Goal: Task Accomplishment & Management: Complete application form

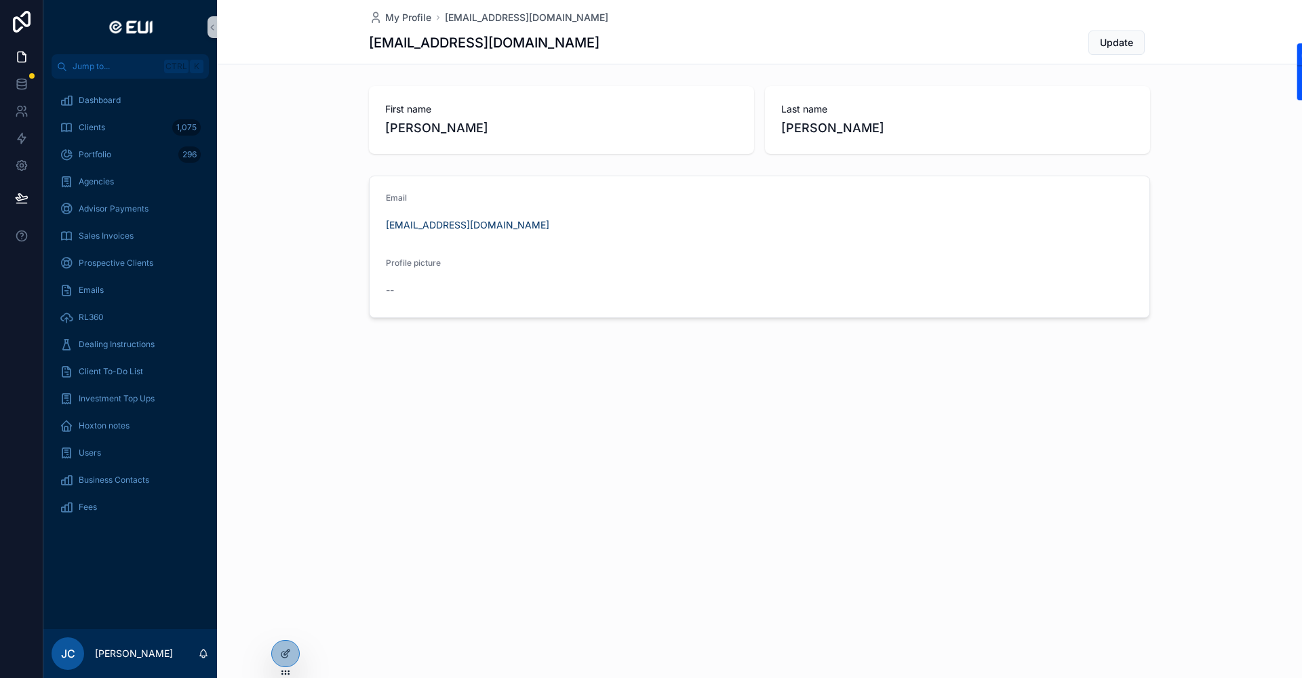
click at [316, 654] on div "My Profile [EMAIL_ADDRESS][DOMAIN_NAME] [EMAIL_ADDRESS][DOMAIN_NAME] Update Fir…" at bounding box center [759, 339] width 1085 height 678
click at [291, 652] on div at bounding box center [285, 654] width 27 height 26
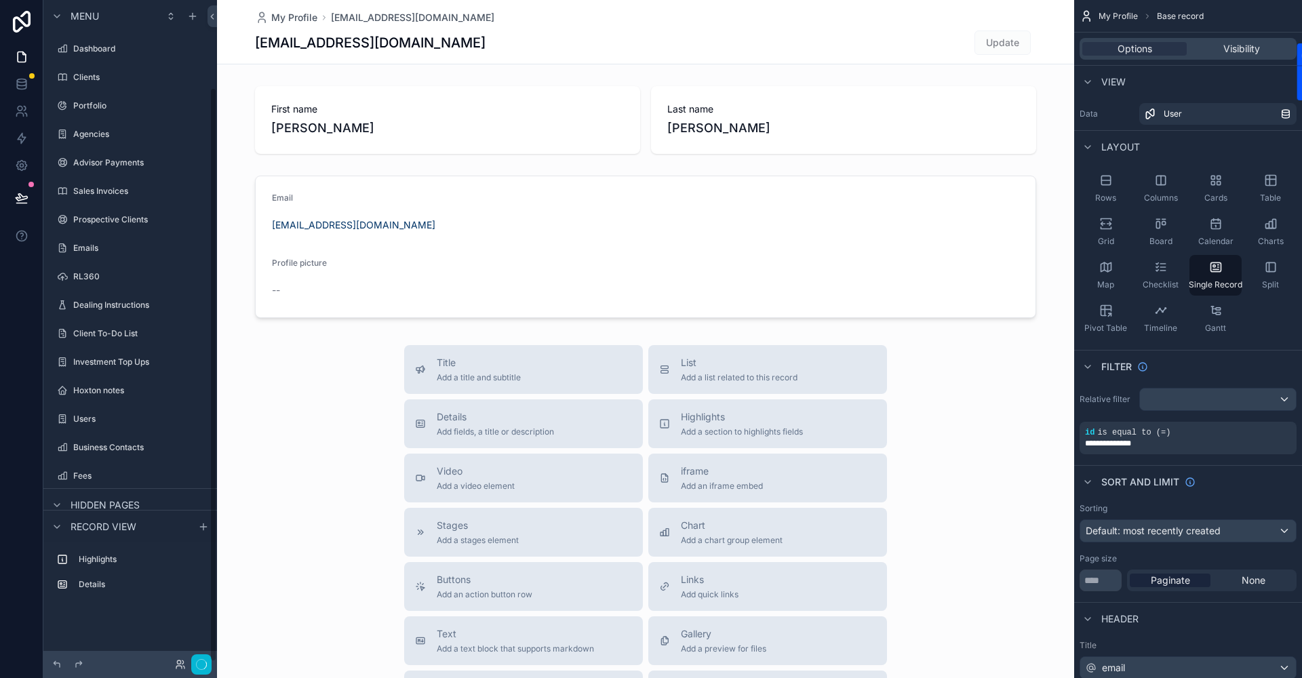
scroll to position [100, 0]
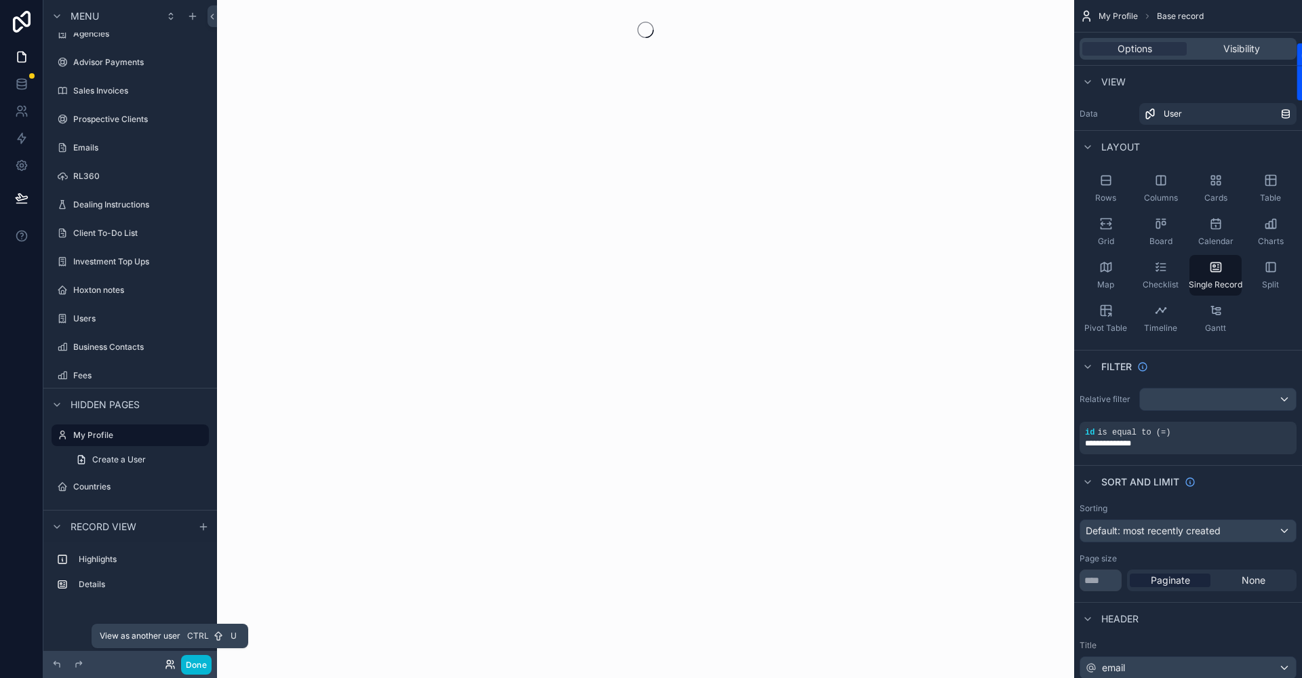
click at [165, 661] on icon at bounding box center [170, 664] width 11 height 11
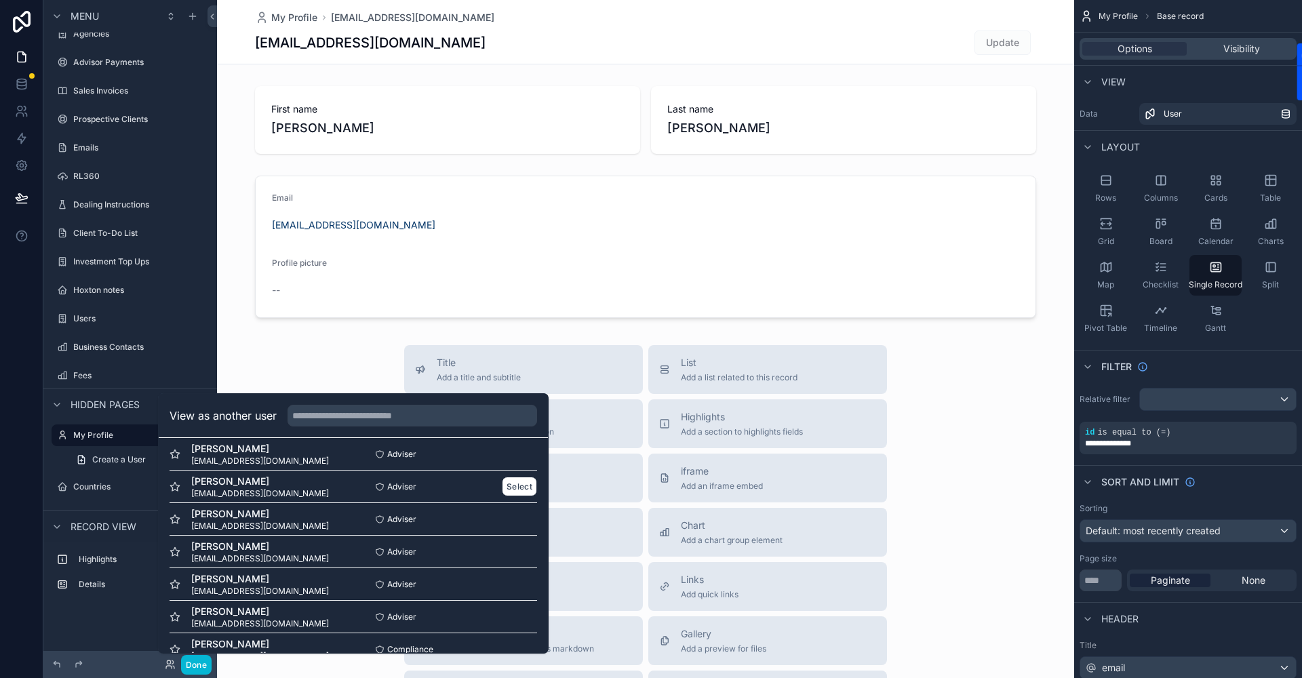
scroll to position [68, 0]
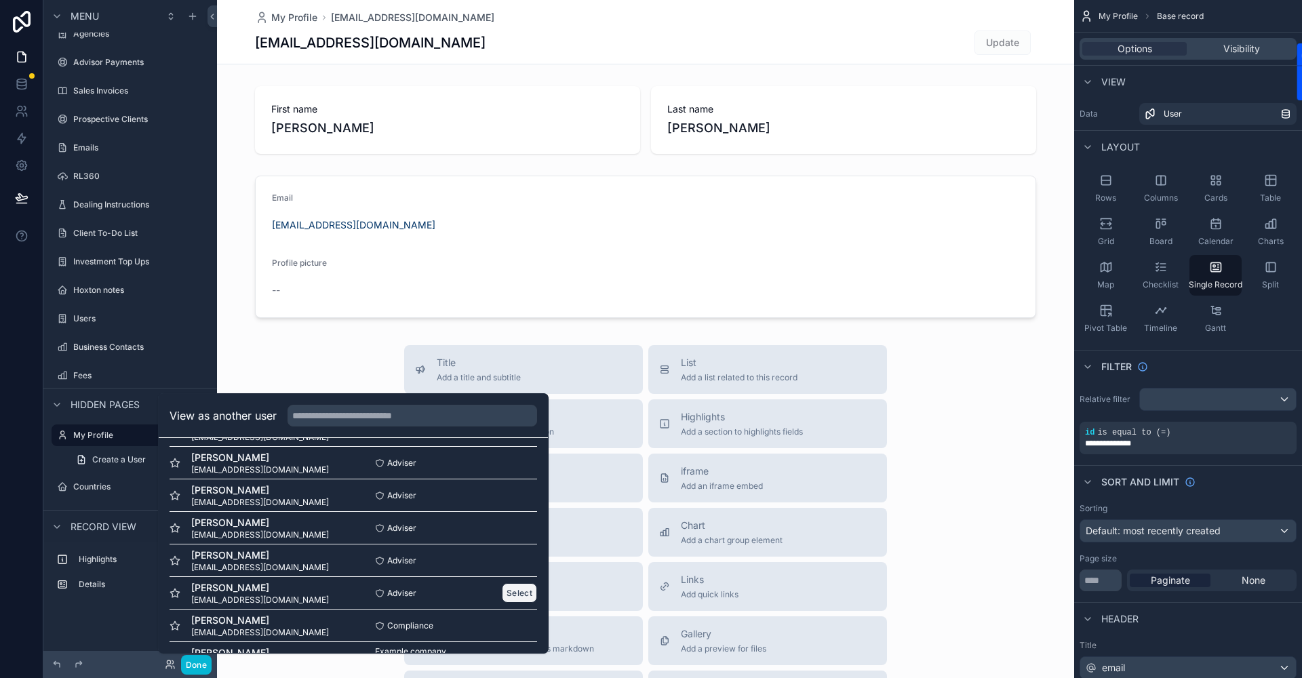
click at [508, 596] on button "Select" at bounding box center [519, 593] width 35 height 20
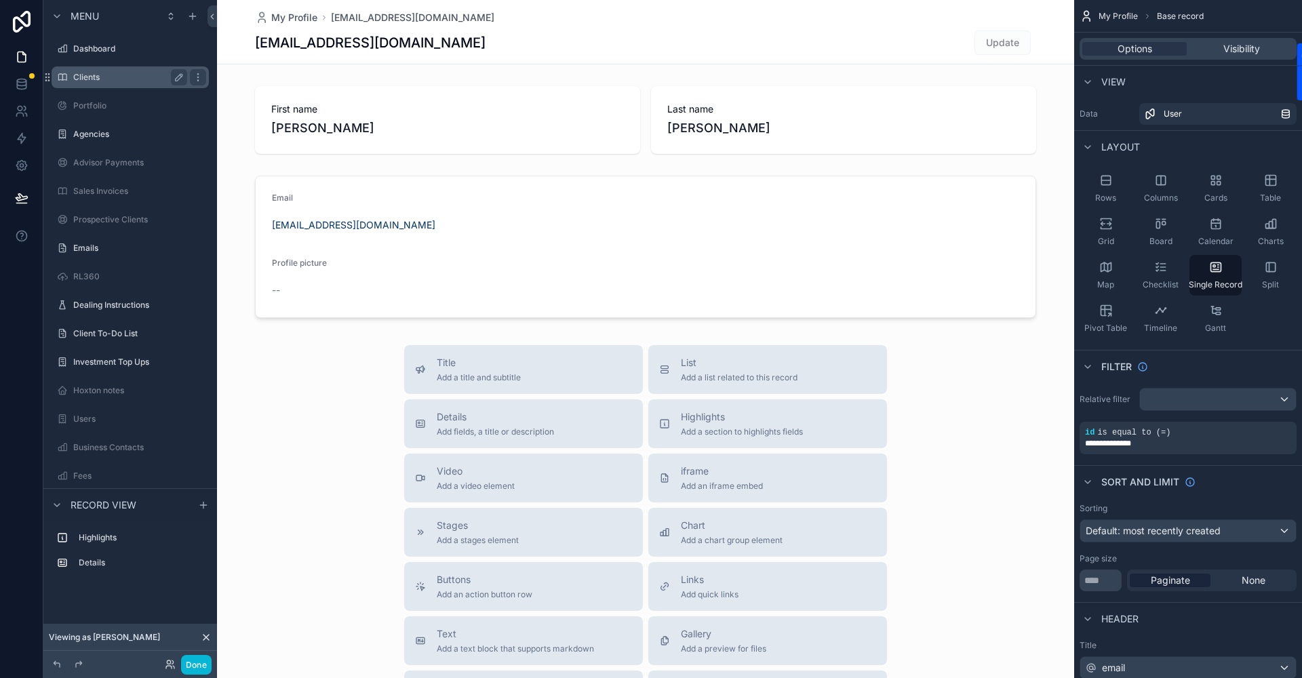
click at [103, 75] on label "Clients" at bounding box center [127, 77] width 109 height 11
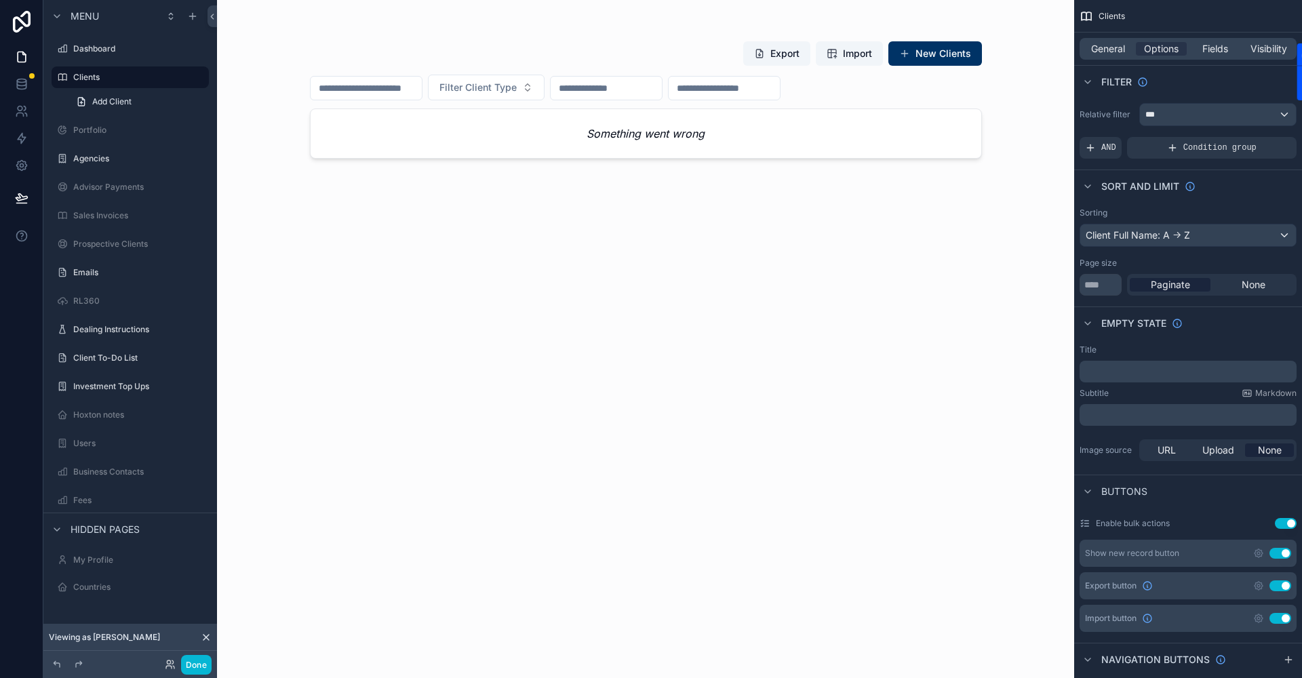
click at [697, 141] on div "scrollable content" at bounding box center [646, 331] width 694 height 662
click at [738, 142] on div "Something went wrong" at bounding box center [646, 133] width 671 height 49
click at [937, 59] on button "New Clients" at bounding box center [936, 53] width 94 height 24
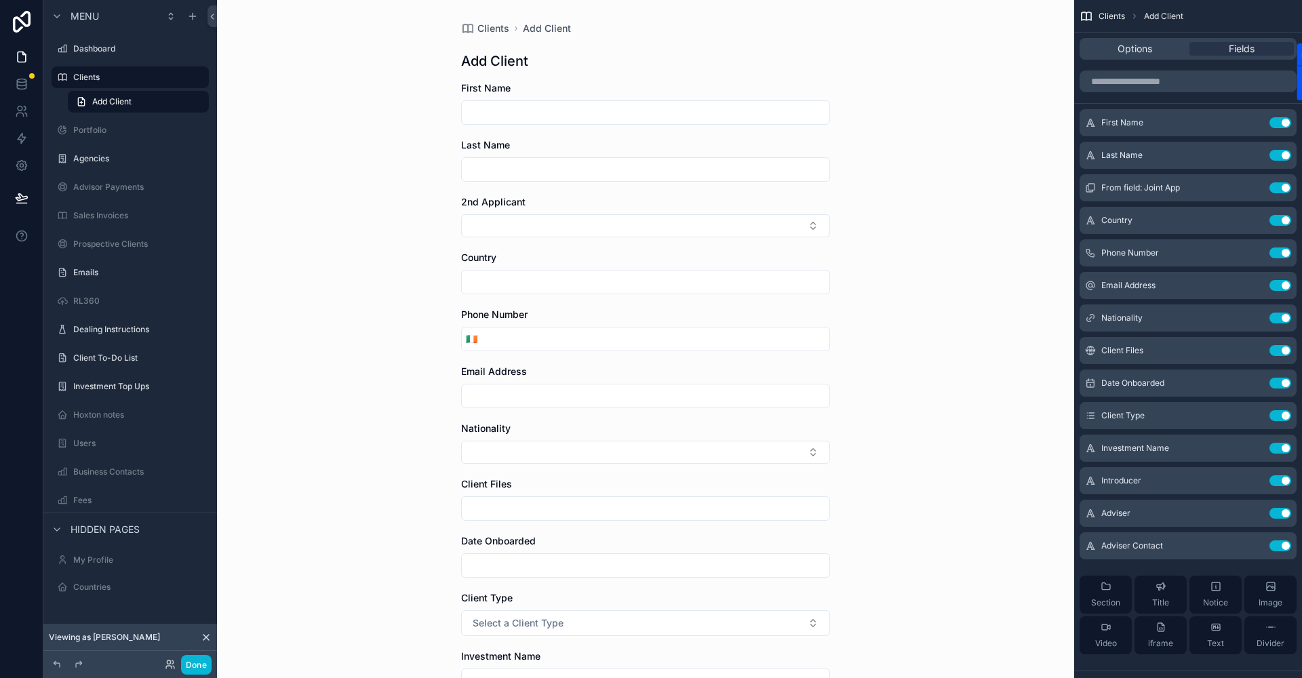
click at [585, 106] on input "scrollable content" at bounding box center [646, 112] width 368 height 19
type input "****"
type input "**********"
click at [491, 402] on input "scrollable content" at bounding box center [646, 396] width 368 height 19
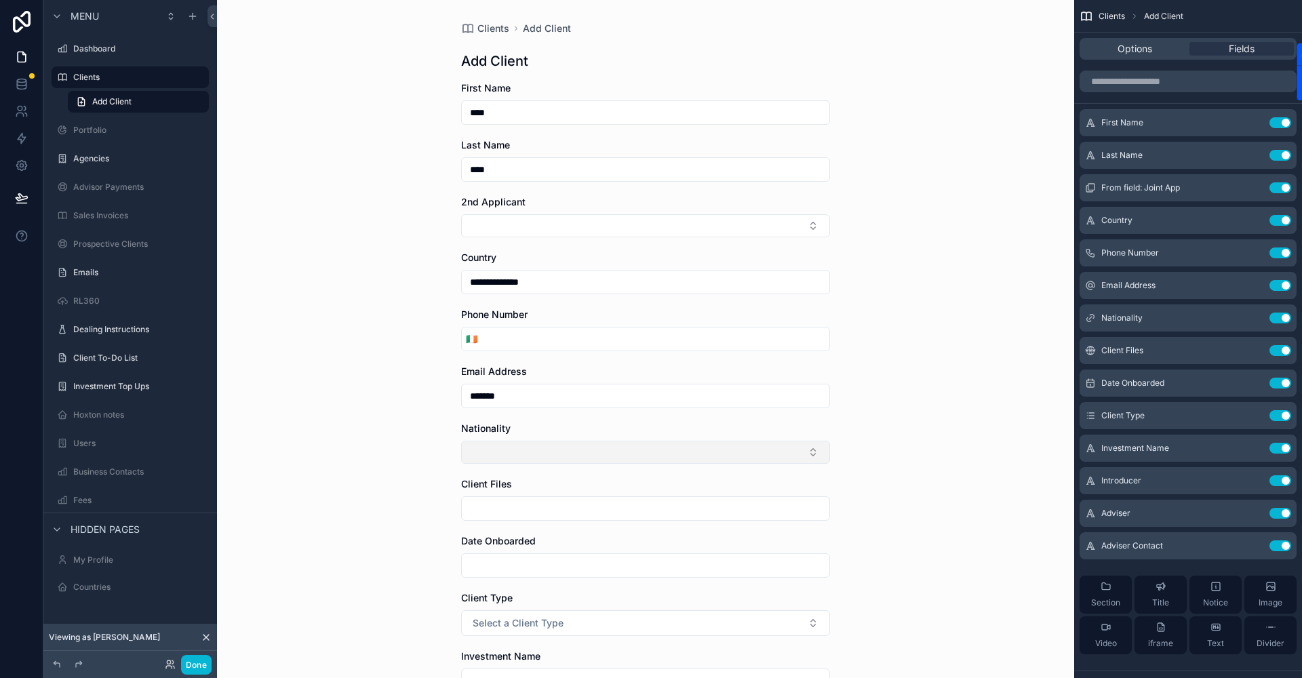
type input "*******"
click at [503, 452] on button "Select Button" at bounding box center [645, 452] width 369 height 23
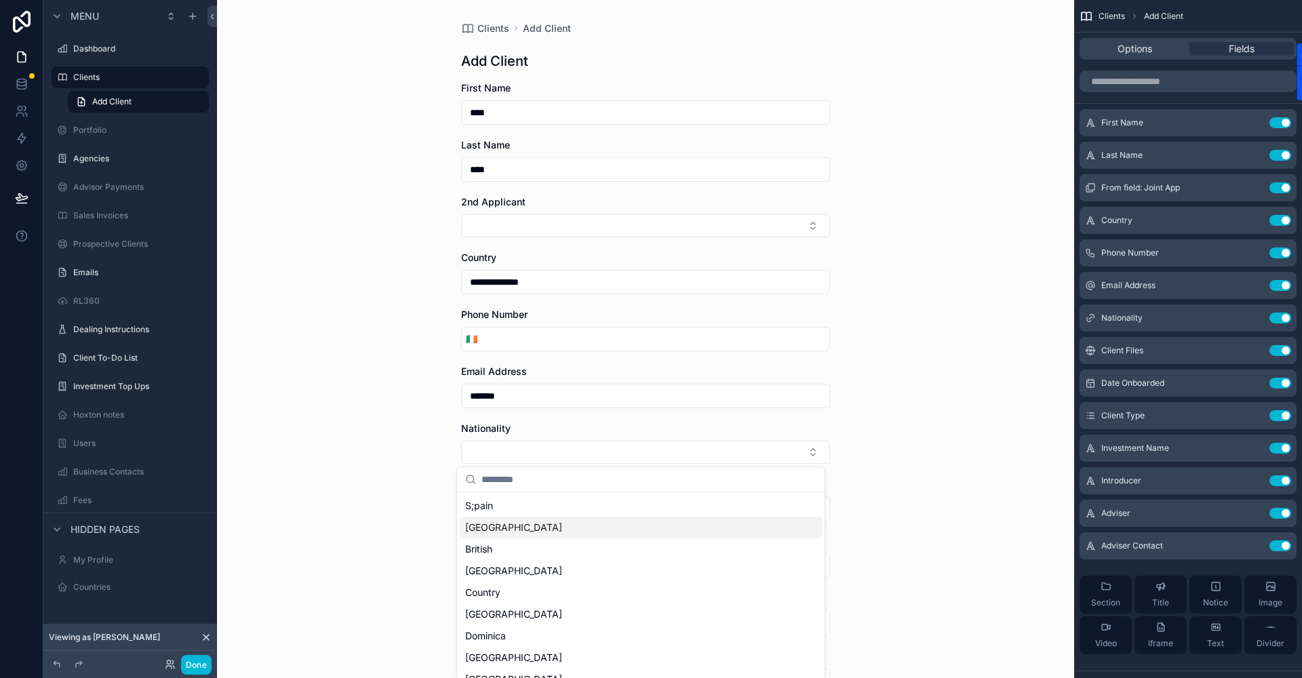
click at [504, 528] on span "[GEOGRAPHIC_DATA]" at bounding box center [513, 528] width 97 height 14
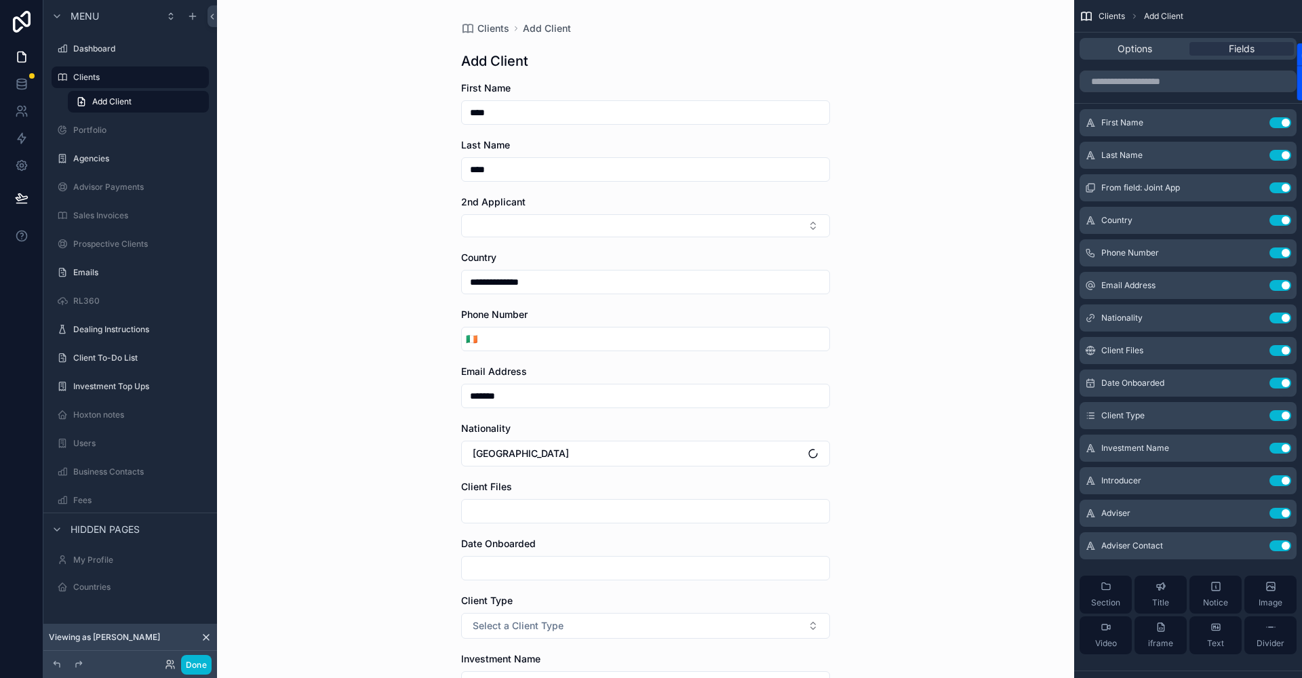
scroll to position [68, 0]
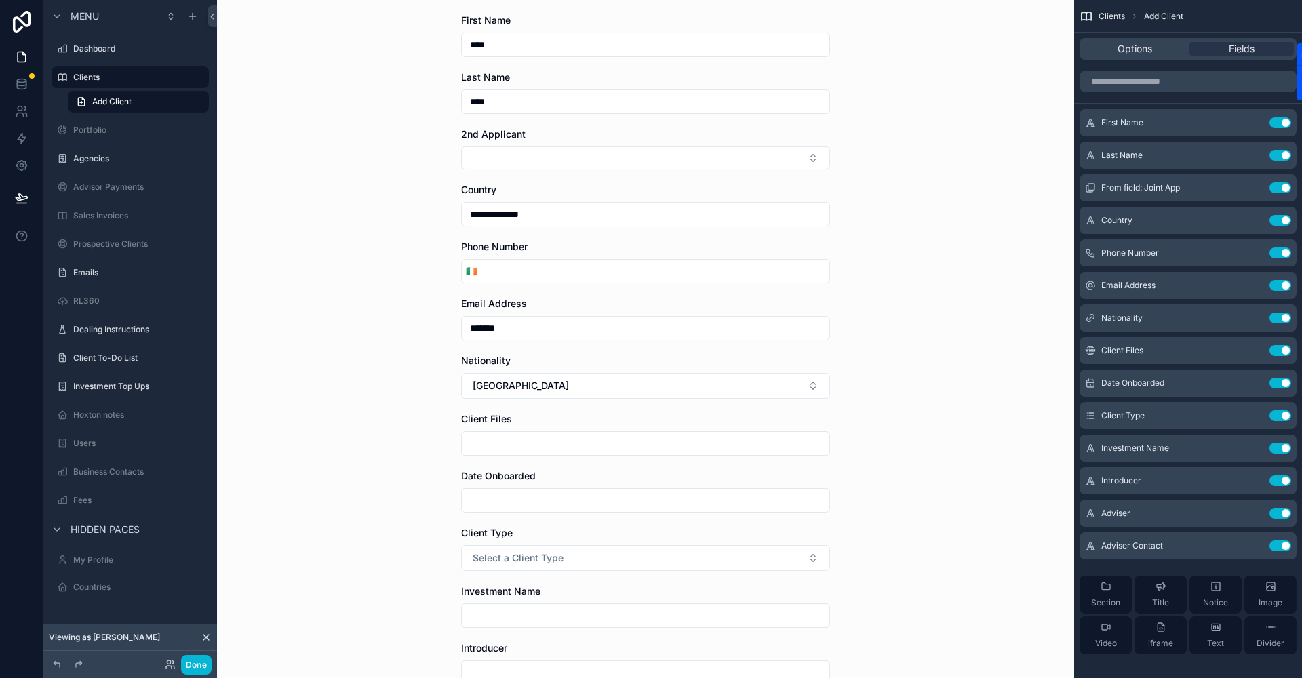
click at [503, 450] on input "scrollable content" at bounding box center [646, 443] width 368 height 19
click at [410, 435] on div "**********" at bounding box center [645, 271] width 857 height 678
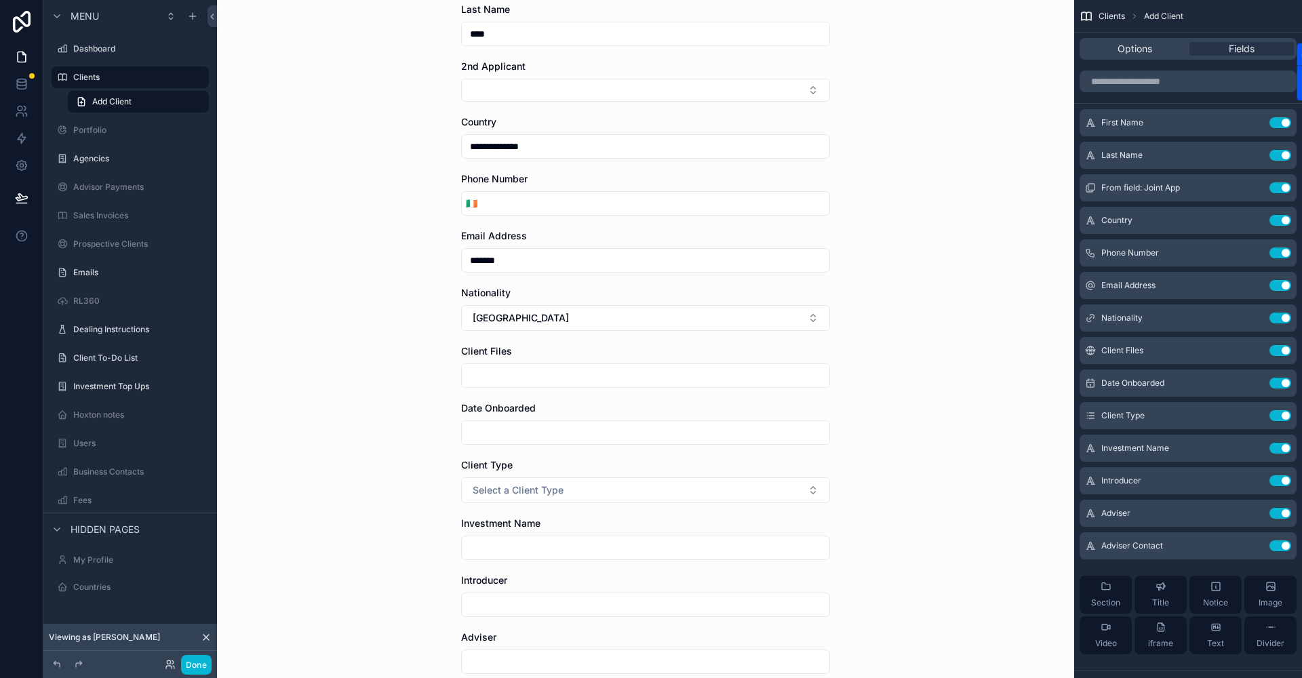
click at [517, 436] on input "scrollable content" at bounding box center [646, 432] width 368 height 19
click at [655, 201] on button "[DATE]" at bounding box center [642, 201] width 54 height 24
type input "*********"
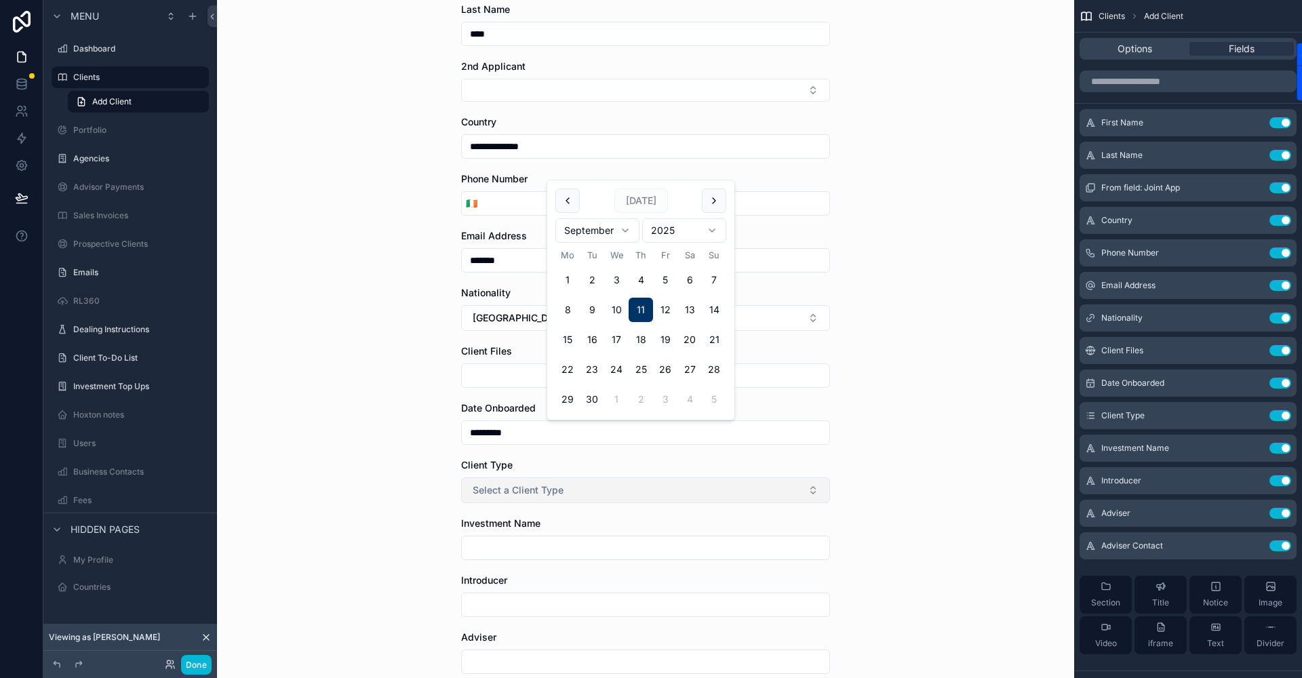
click at [496, 489] on span "Select a Client Type" at bounding box center [518, 491] width 91 height 14
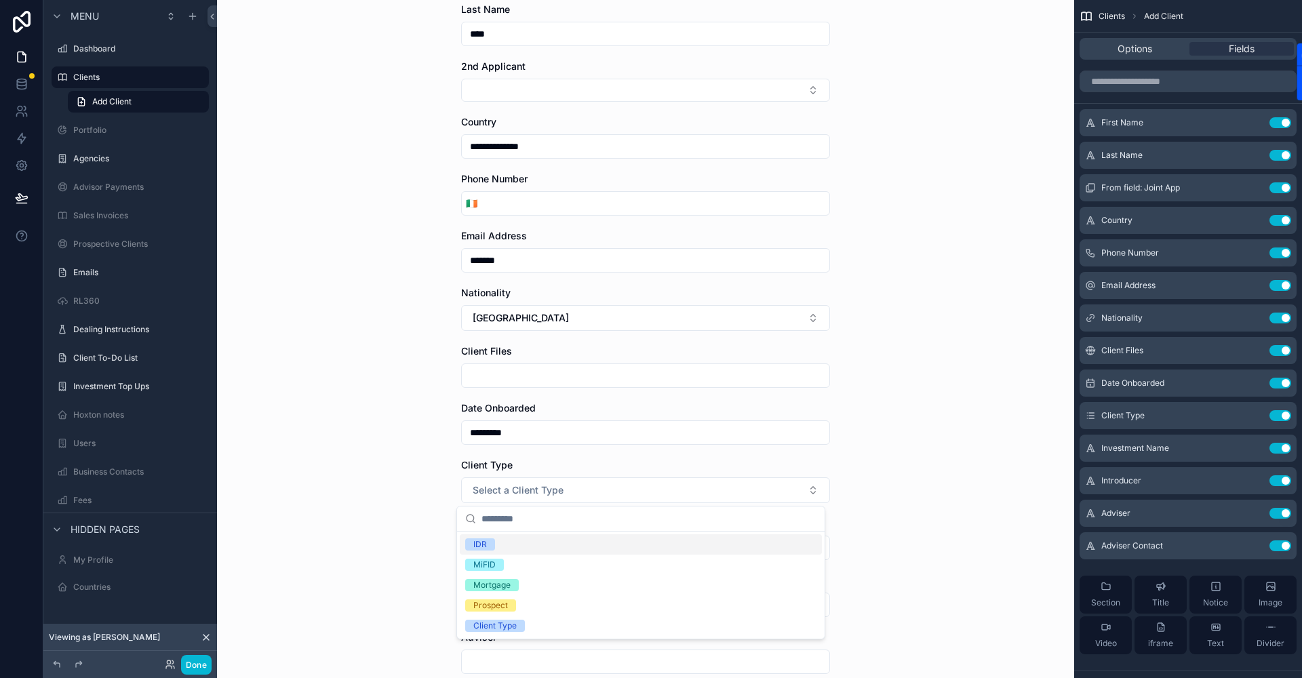
click at [488, 546] on span "IDR" at bounding box center [480, 545] width 30 height 12
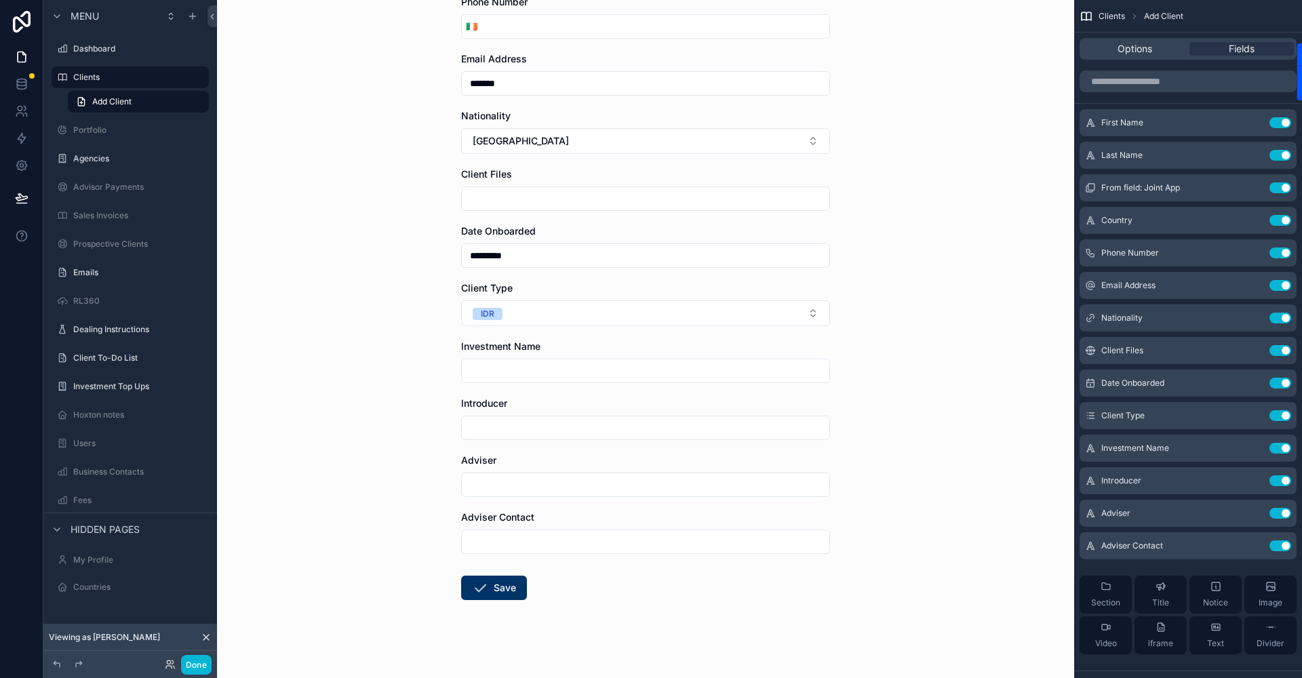
scroll to position [322, 0]
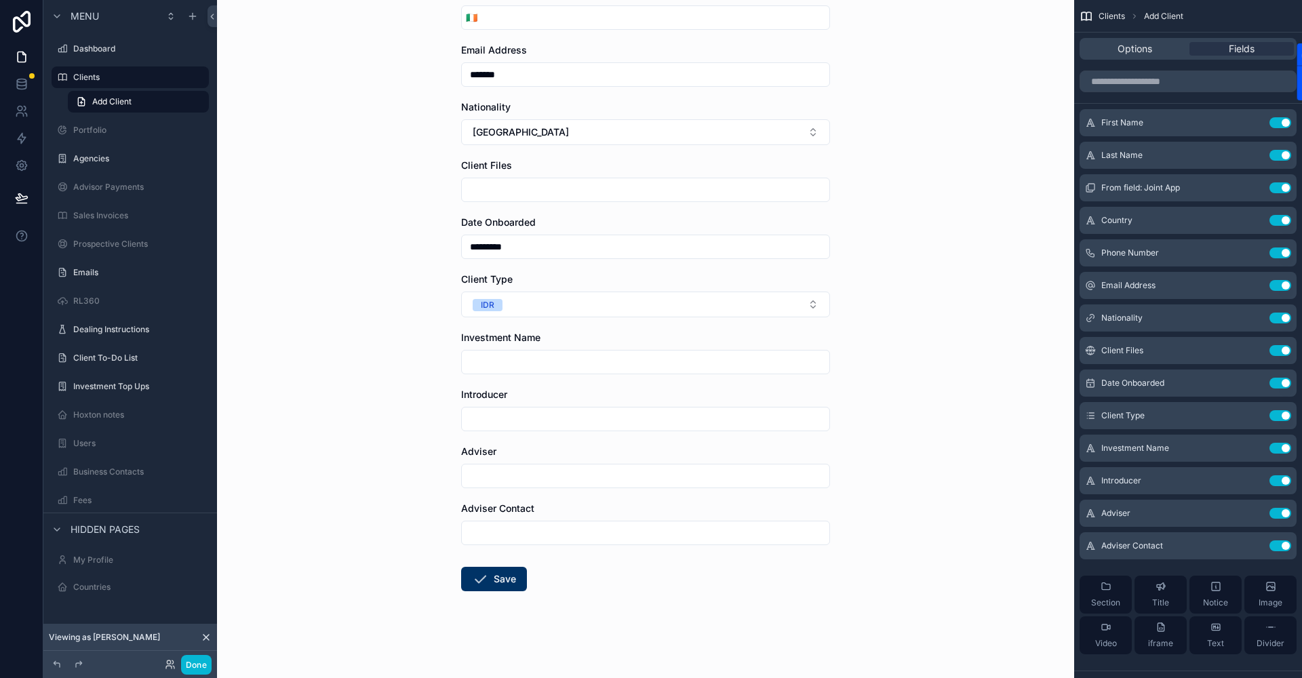
click at [509, 481] on input "scrollable content" at bounding box center [646, 476] width 368 height 19
click at [416, 483] on div "**********" at bounding box center [645, 339] width 857 height 678
click at [469, 472] on input "scrollable content" at bounding box center [646, 476] width 368 height 19
type input "**********"
click at [518, 575] on button "Save" at bounding box center [494, 579] width 66 height 24
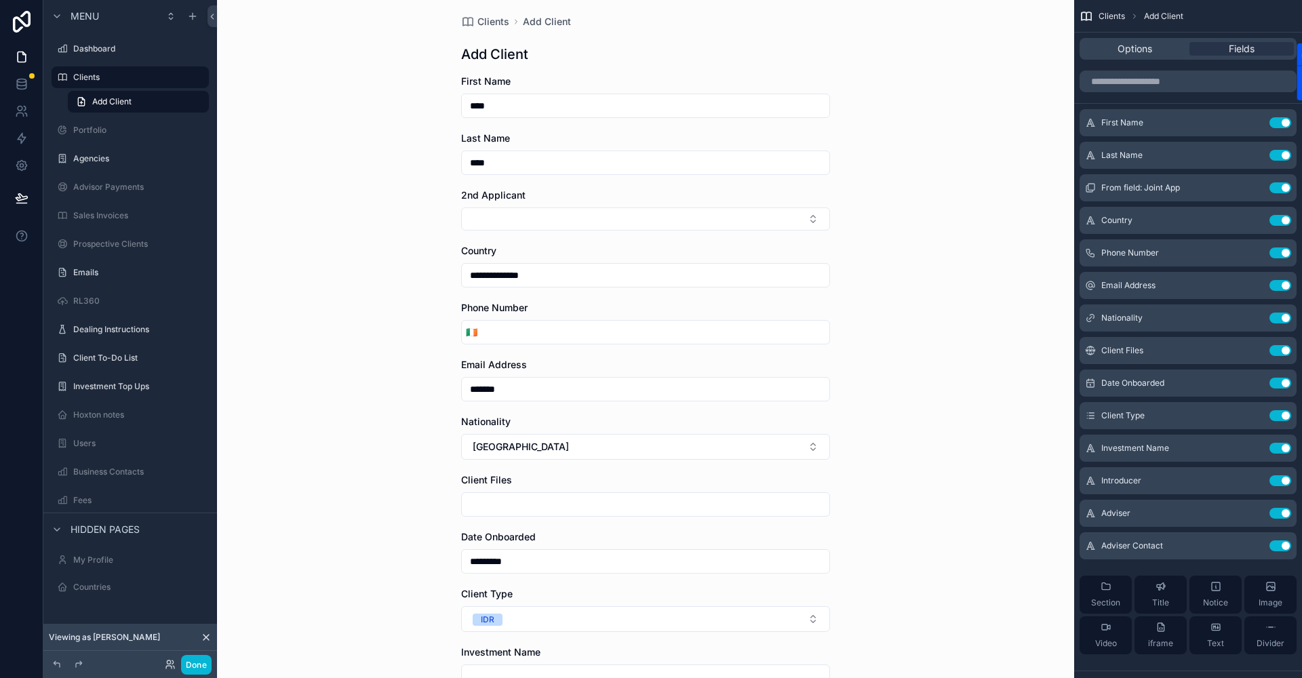
scroll to position [0, 0]
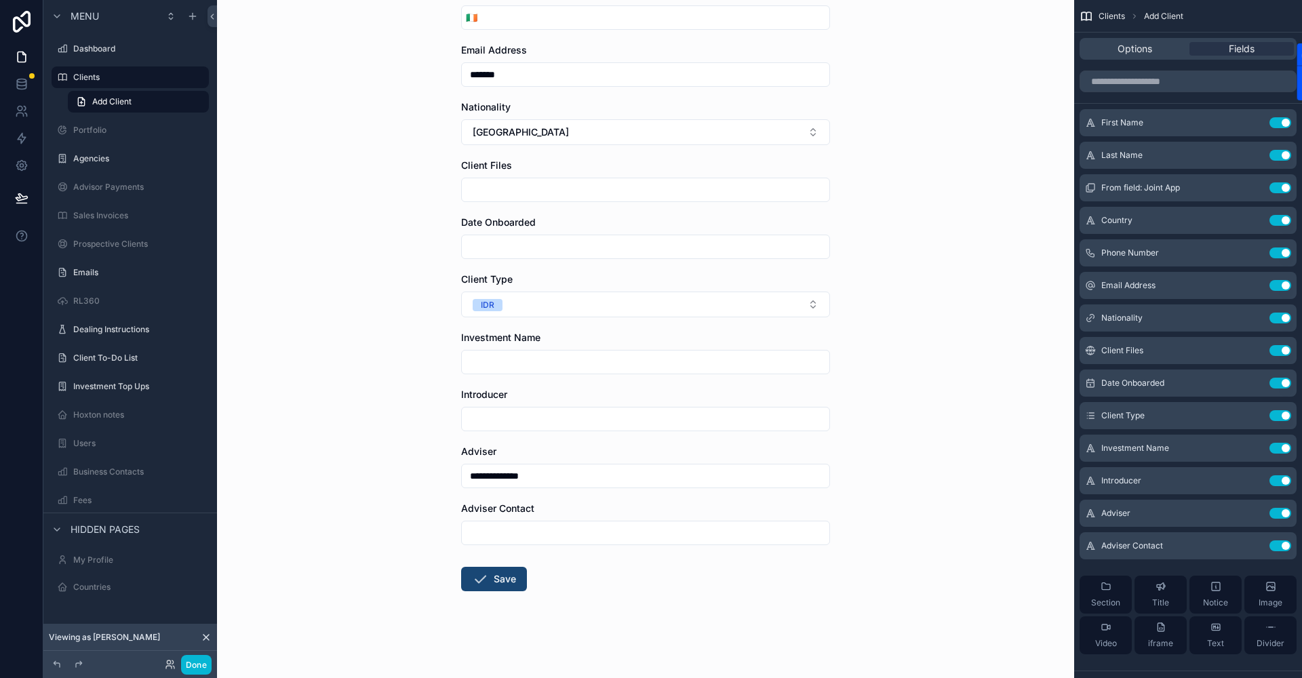
drag, startPoint x: 474, startPoint y: 578, endPoint x: 466, endPoint y: 581, distance: 7.9
click at [472, 579] on icon "scrollable content" at bounding box center [480, 579] width 16 height 16
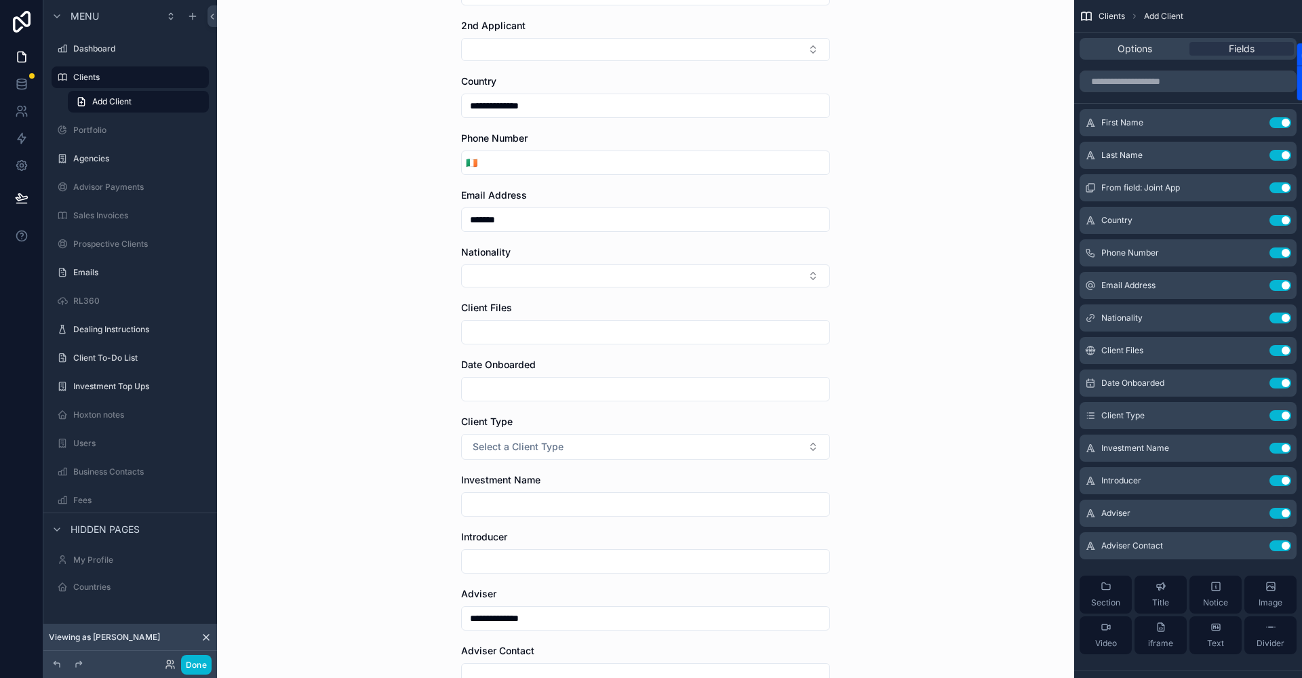
scroll to position [319, 0]
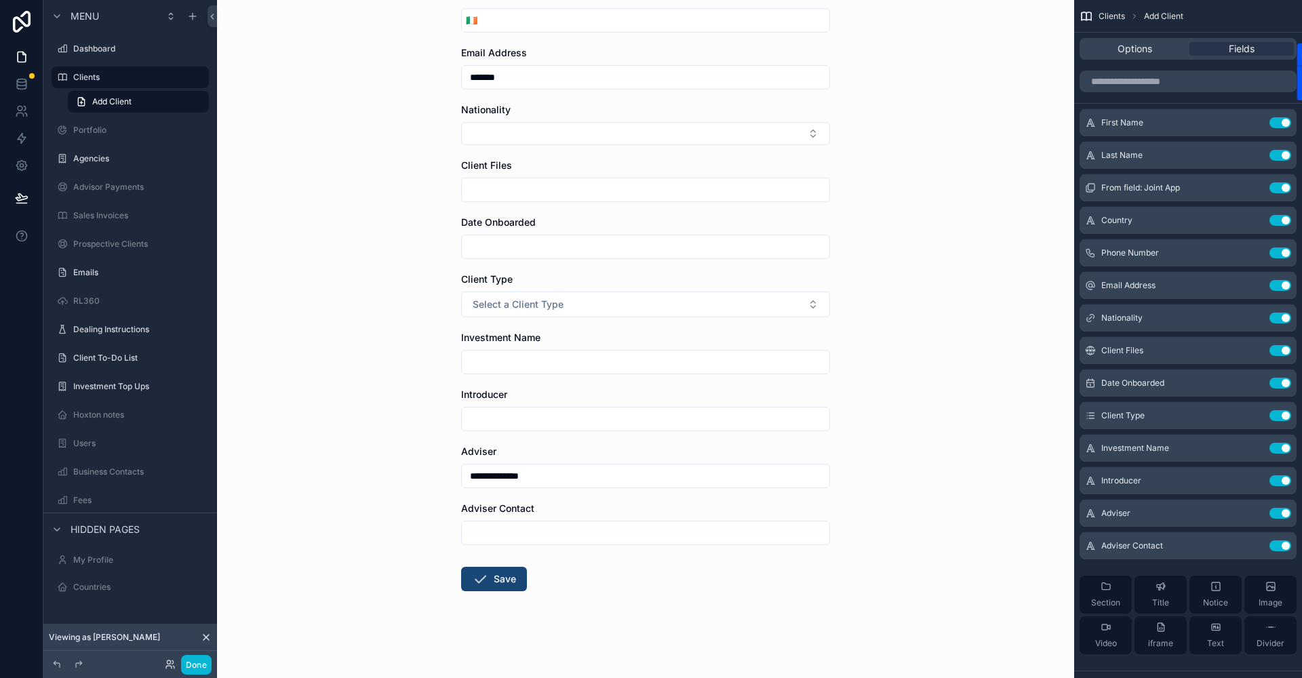
click at [483, 572] on icon "scrollable content" at bounding box center [480, 579] width 16 height 16
click at [210, 668] on button "Done" at bounding box center [196, 665] width 31 height 20
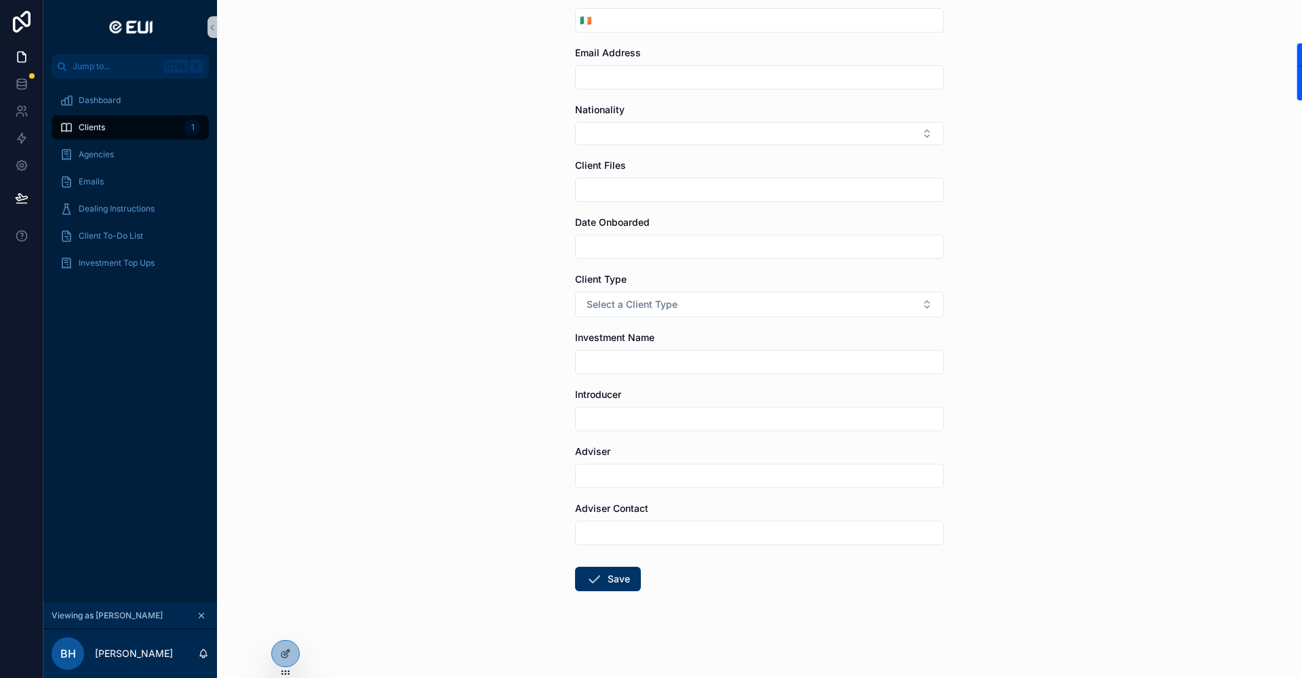
scroll to position [0, 0]
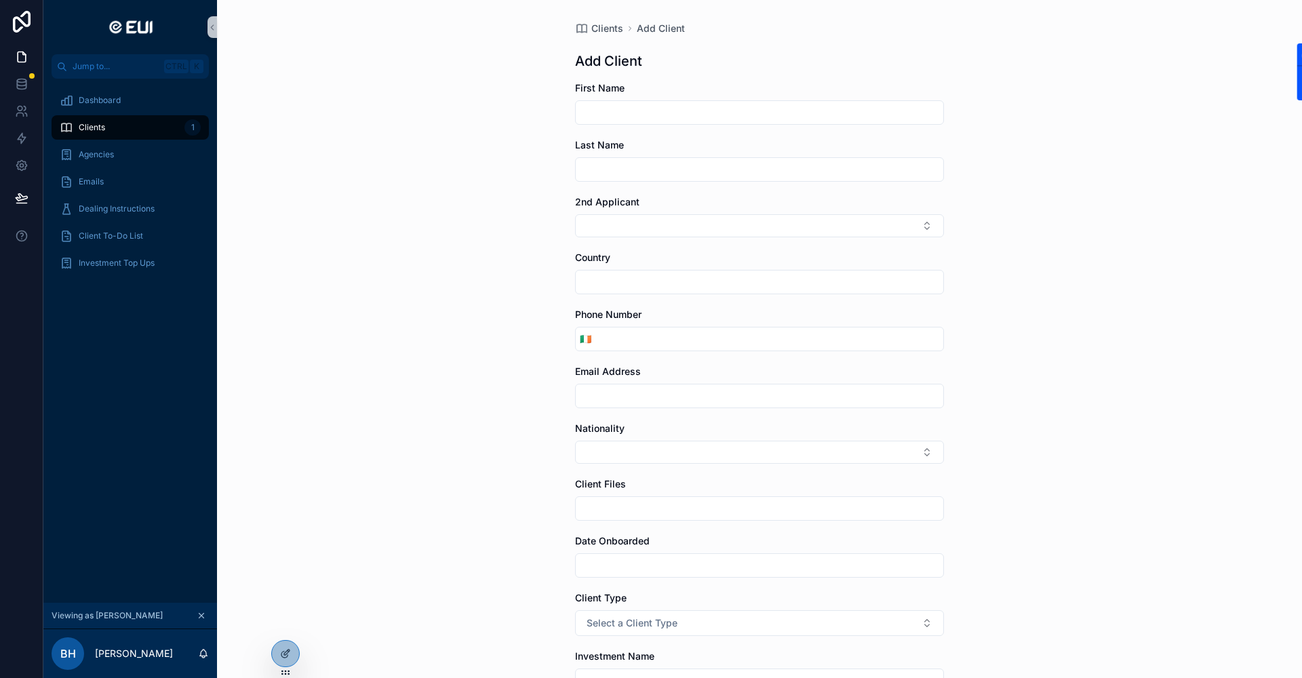
click at [109, 123] on div "Clients 1" at bounding box center [130, 128] width 141 height 22
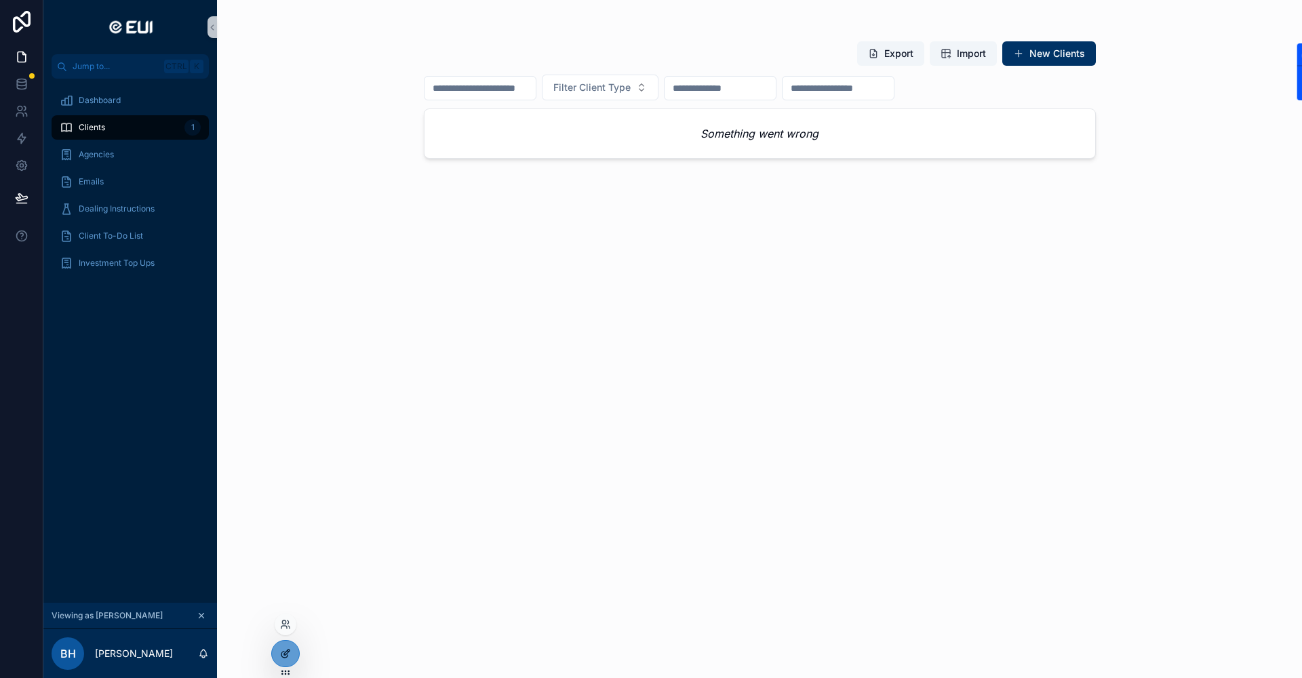
click at [284, 650] on icon at bounding box center [285, 654] width 11 height 11
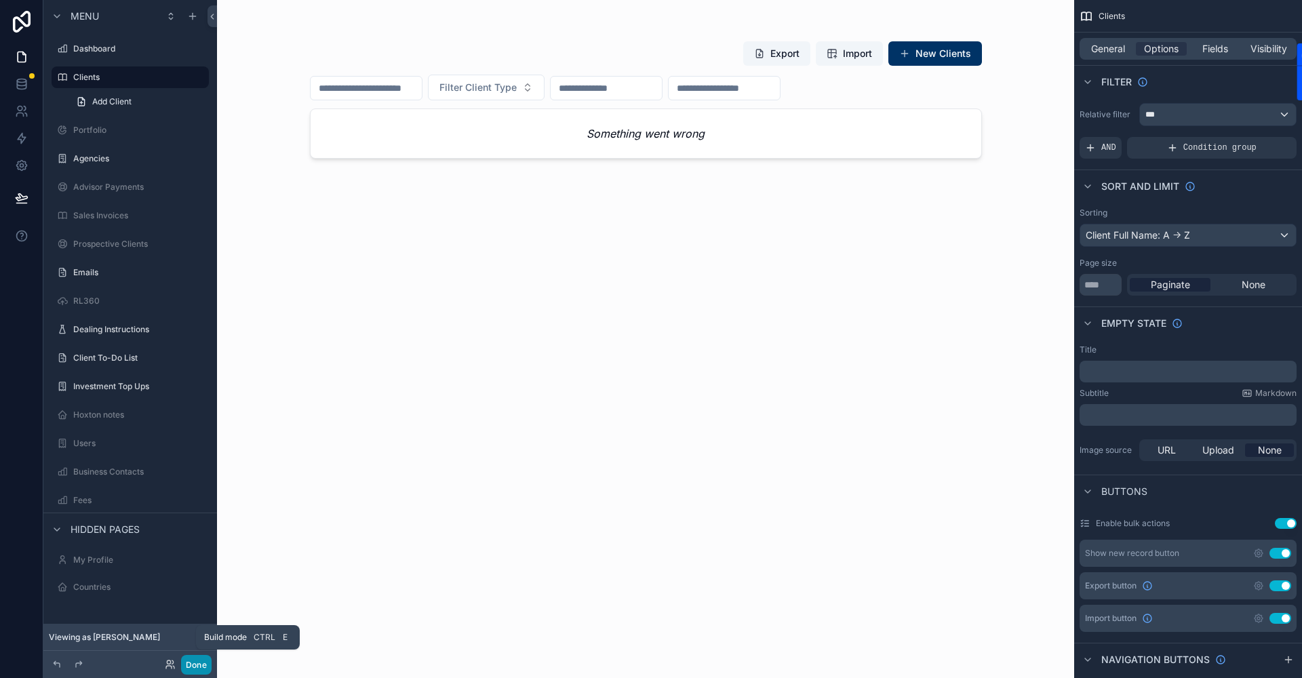
click at [185, 668] on button "Done" at bounding box center [196, 665] width 31 height 20
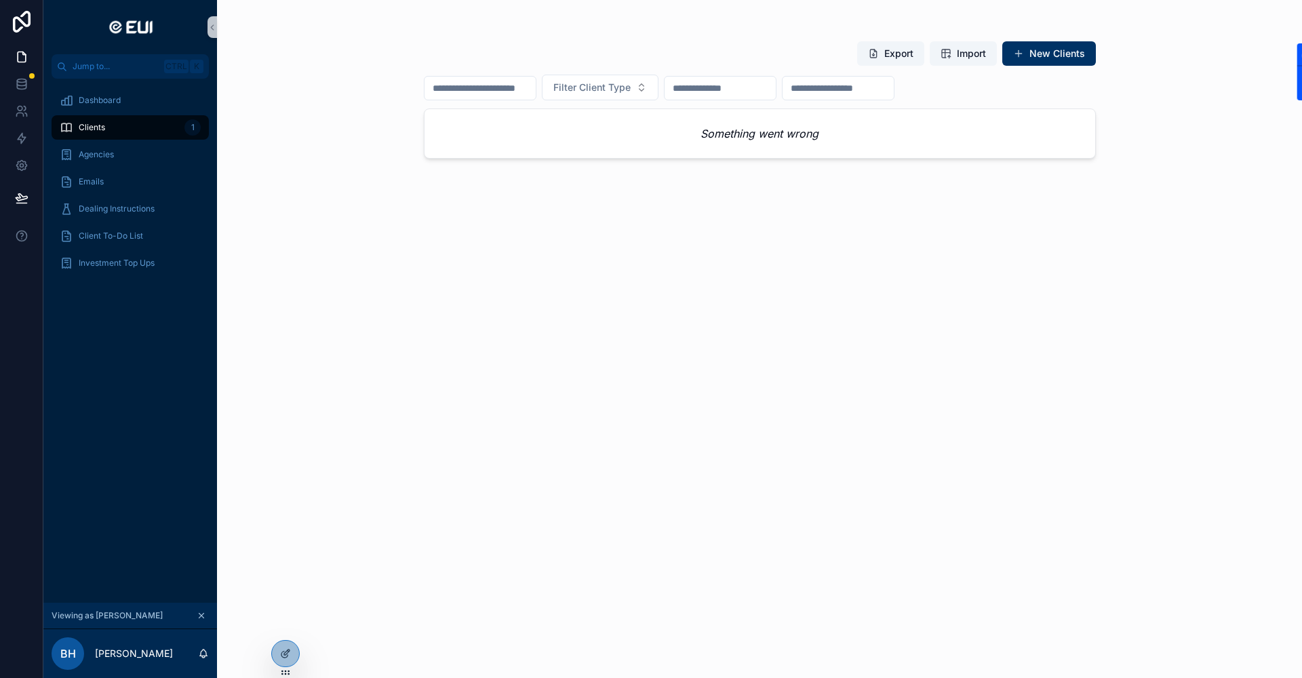
click at [204, 616] on icon "scrollable content" at bounding box center [201, 615] width 9 height 9
